Goal: Check status: Check status

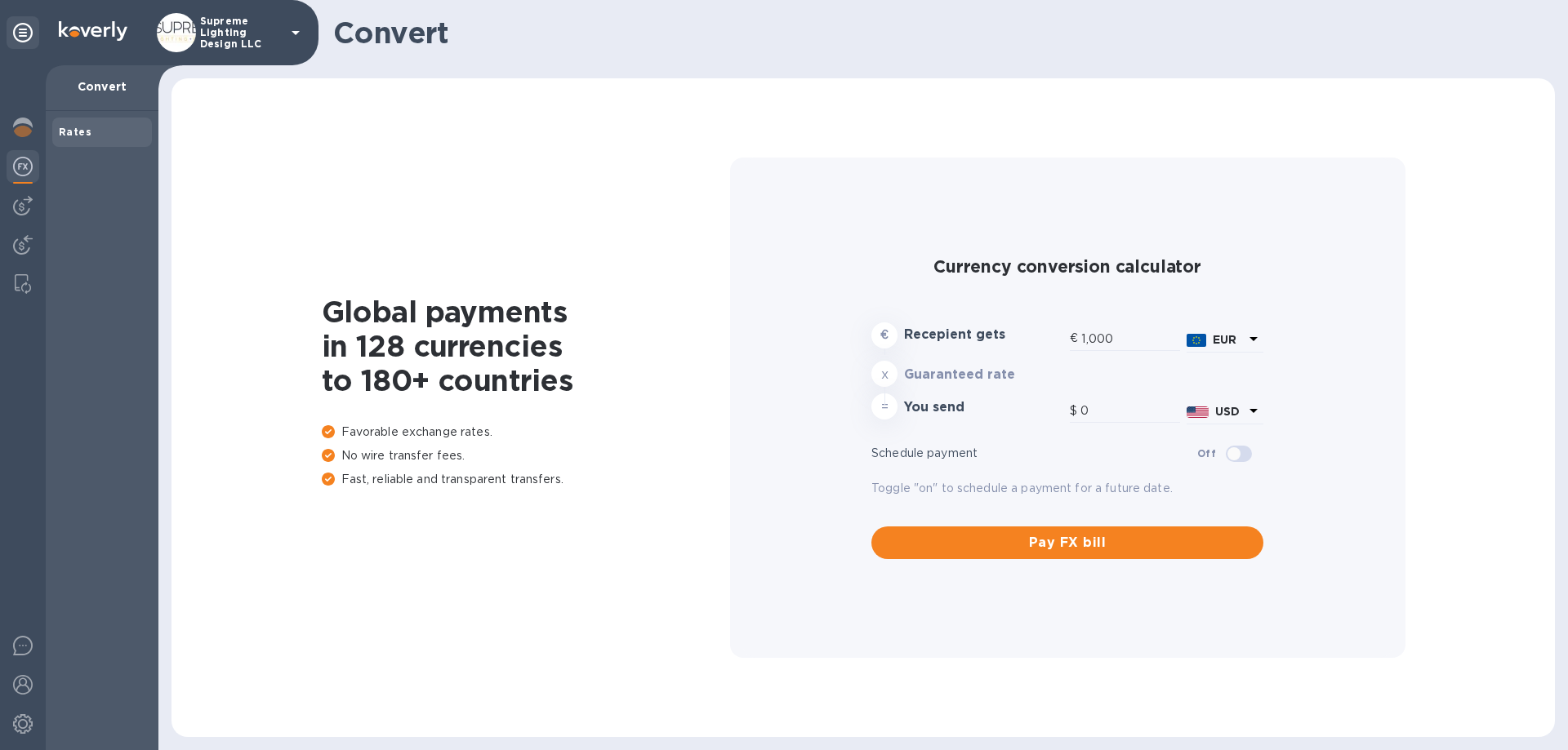
type input "1,182.7"
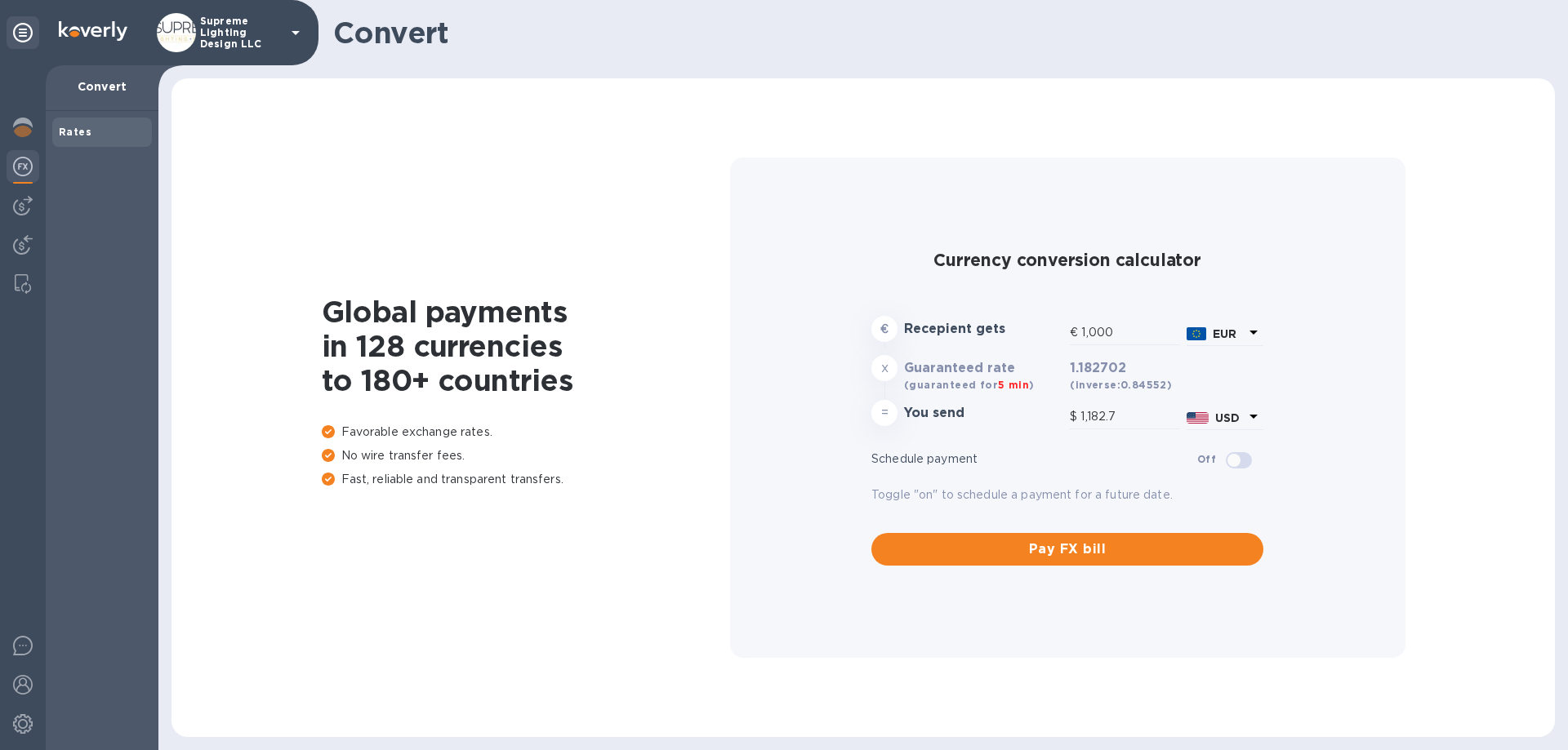
click at [232, 34] on p "Supreme Lighting Design LLC" at bounding box center [240, 33] width 81 height 34
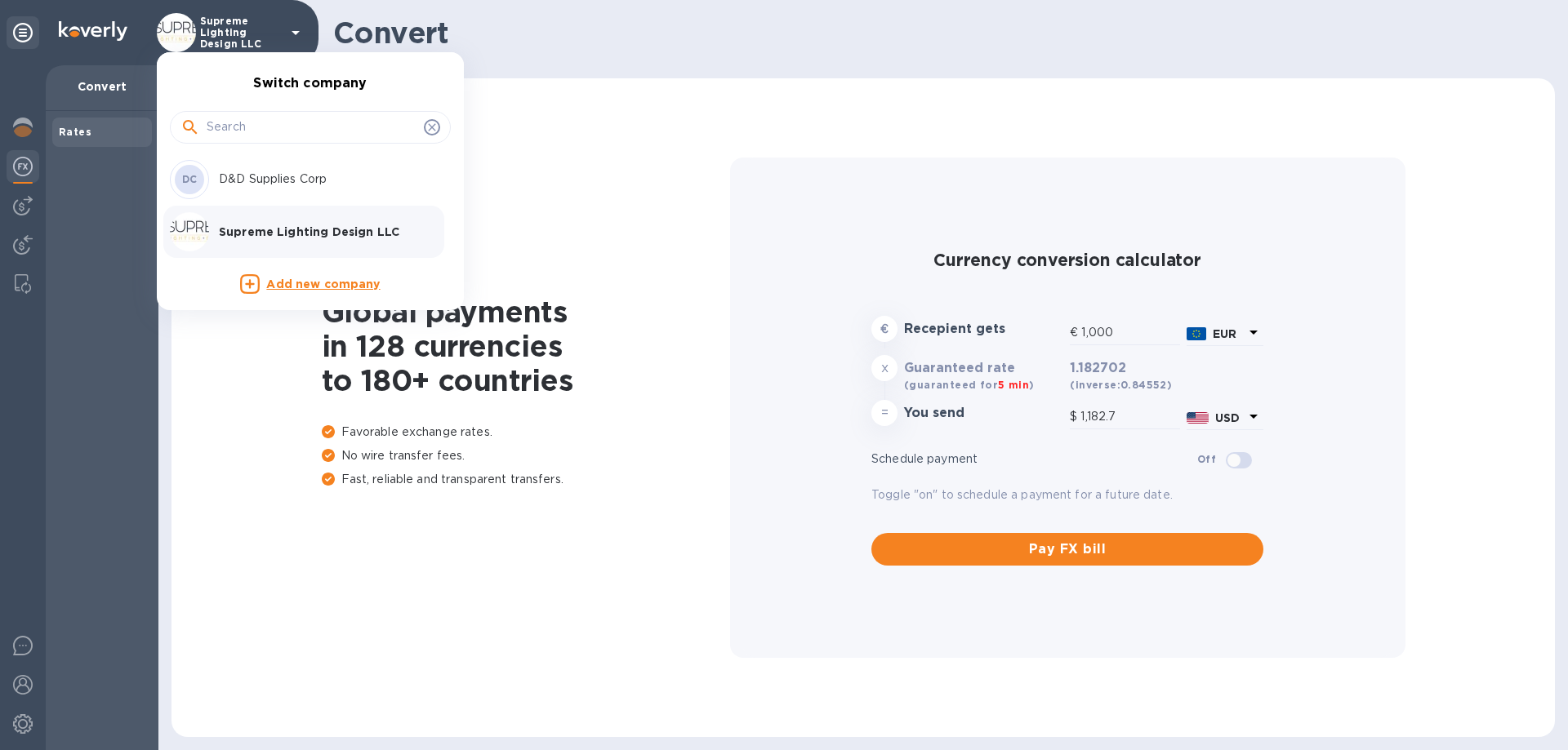
click at [232, 34] on div at bounding box center [784, 375] width 1568 height 750
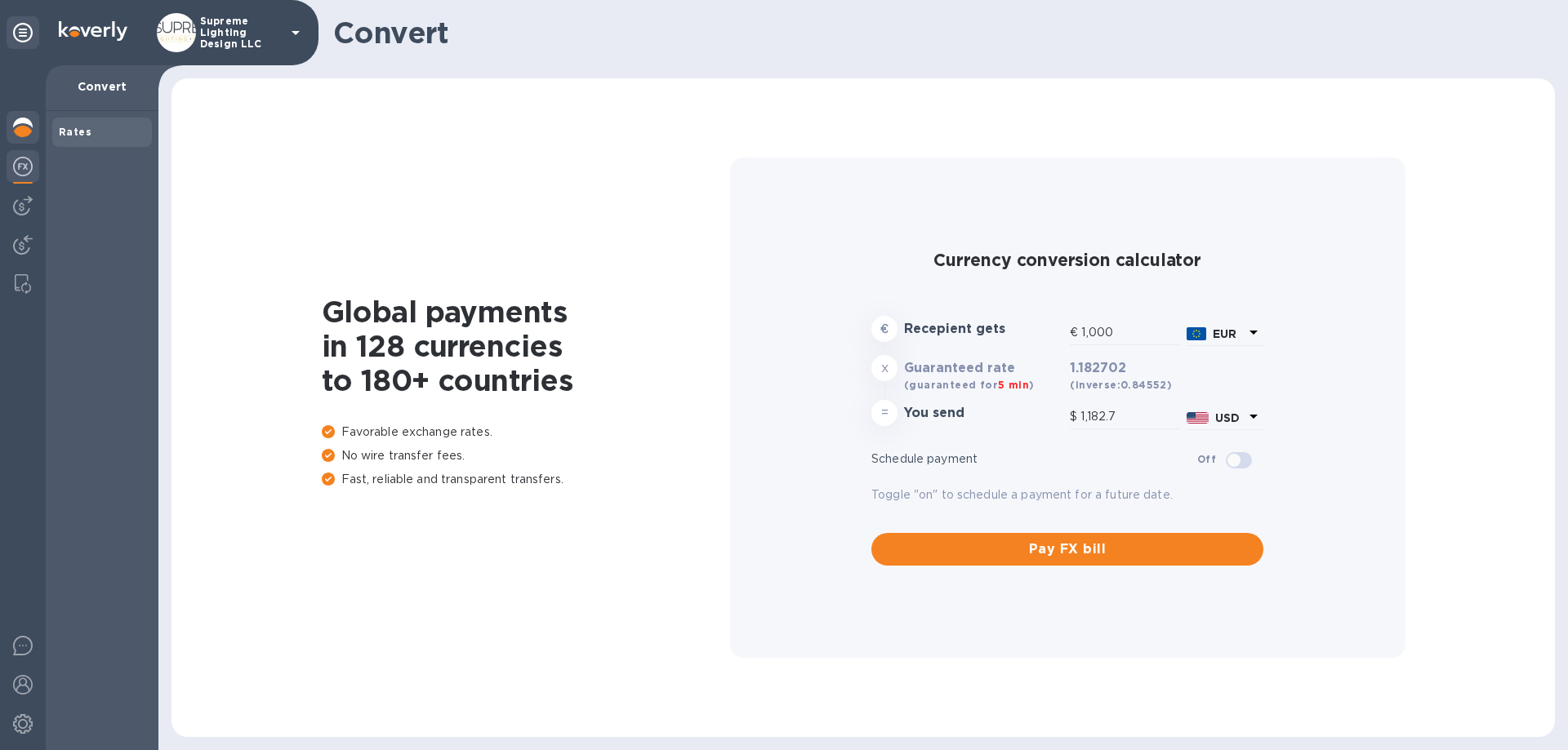
click at [16, 133] on img at bounding box center [23, 127] width 19 height 19
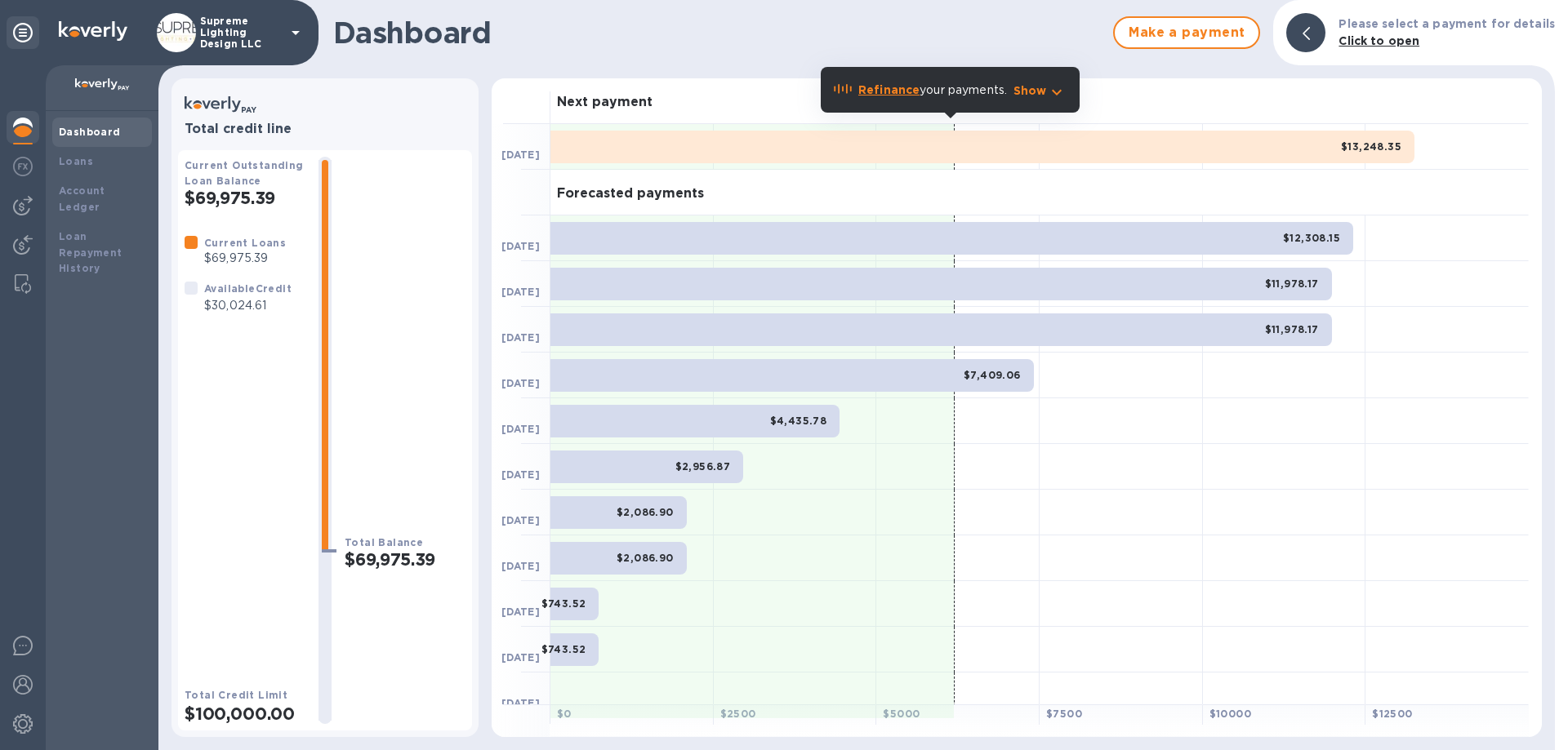
click at [902, 89] on b "Refinance" at bounding box center [888, 89] width 61 height 13
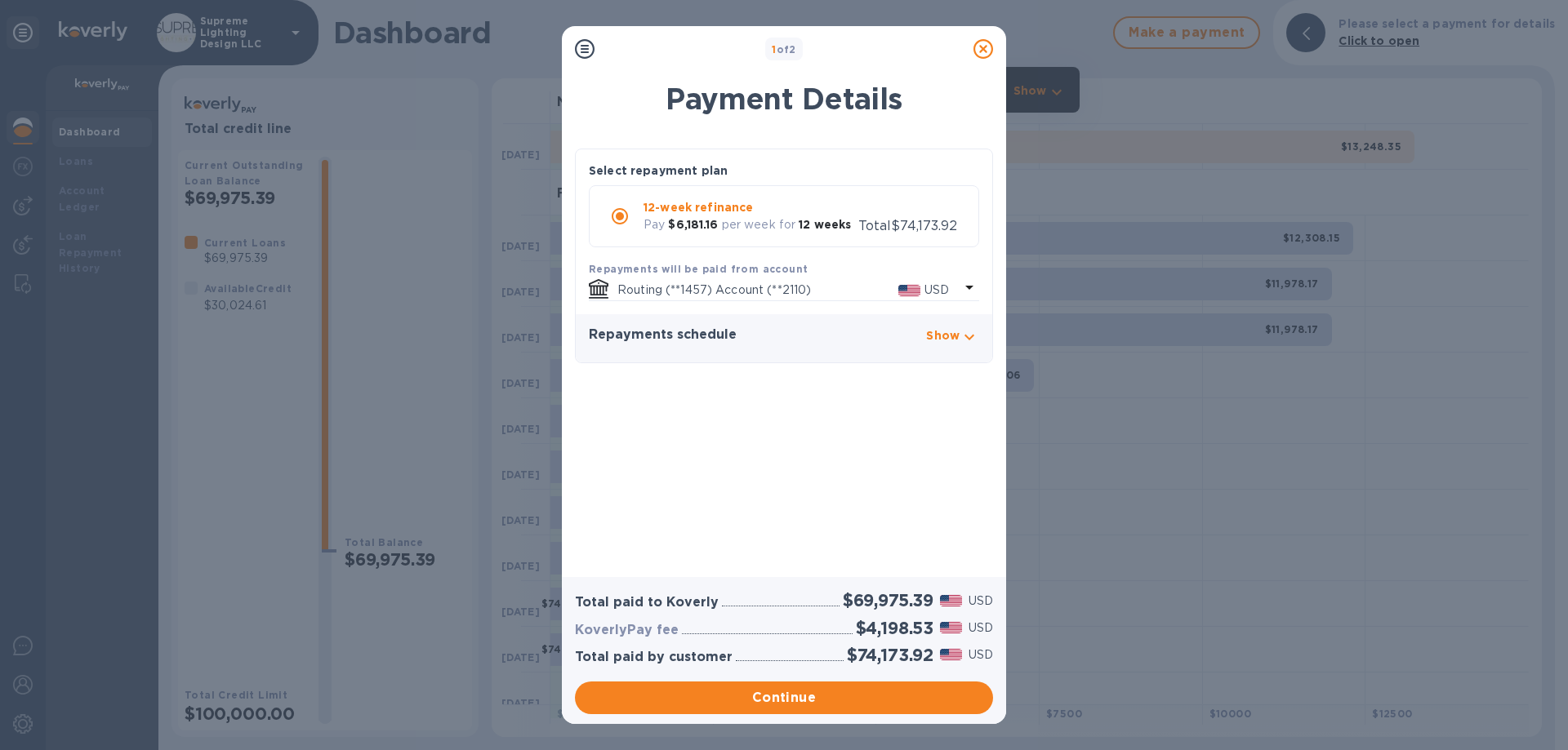
click at [982, 49] on icon at bounding box center [983, 49] width 19 height 19
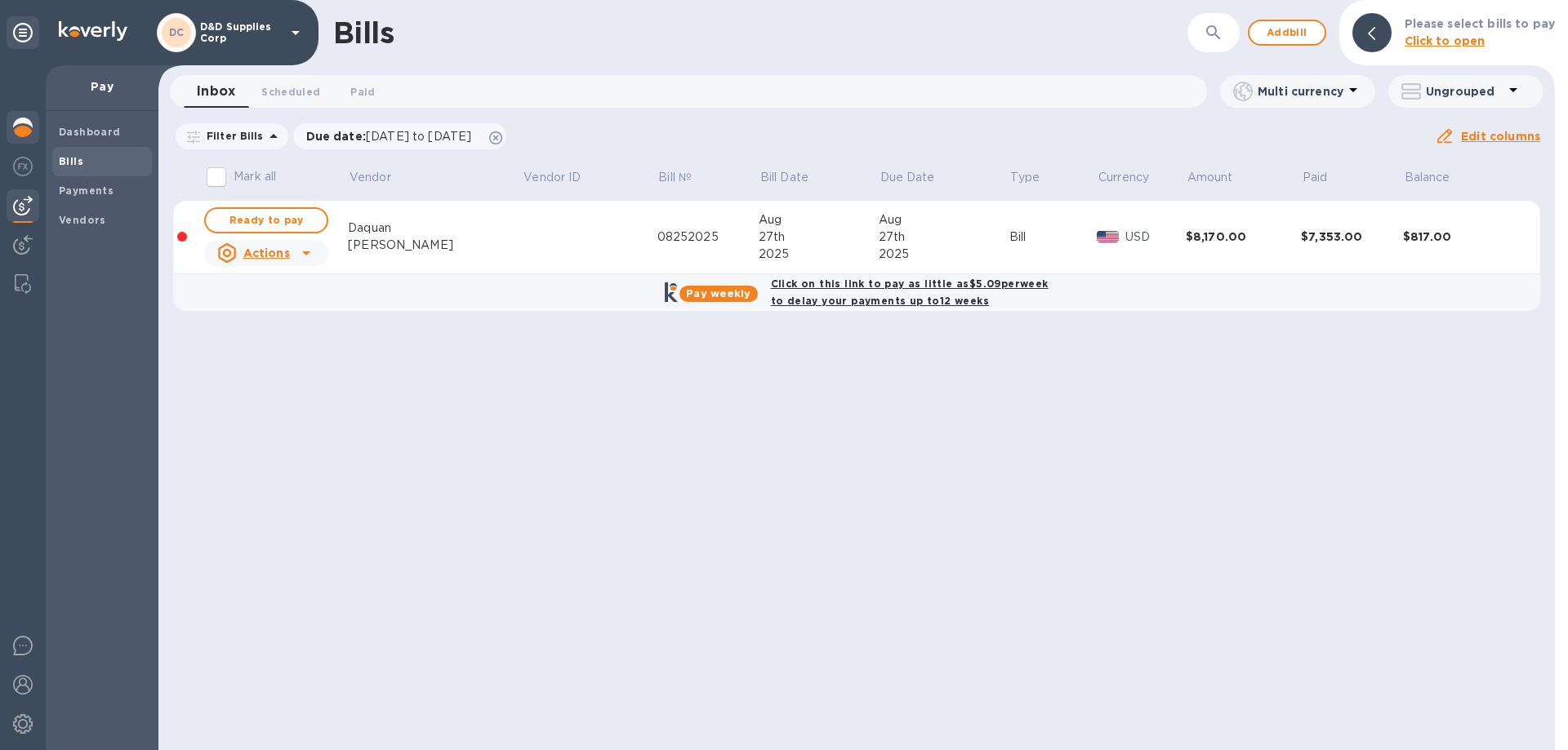
click at [14, 120] on img at bounding box center [23, 127] width 19 height 19
